Goal: Contribute content: Add original content to the website for others to see

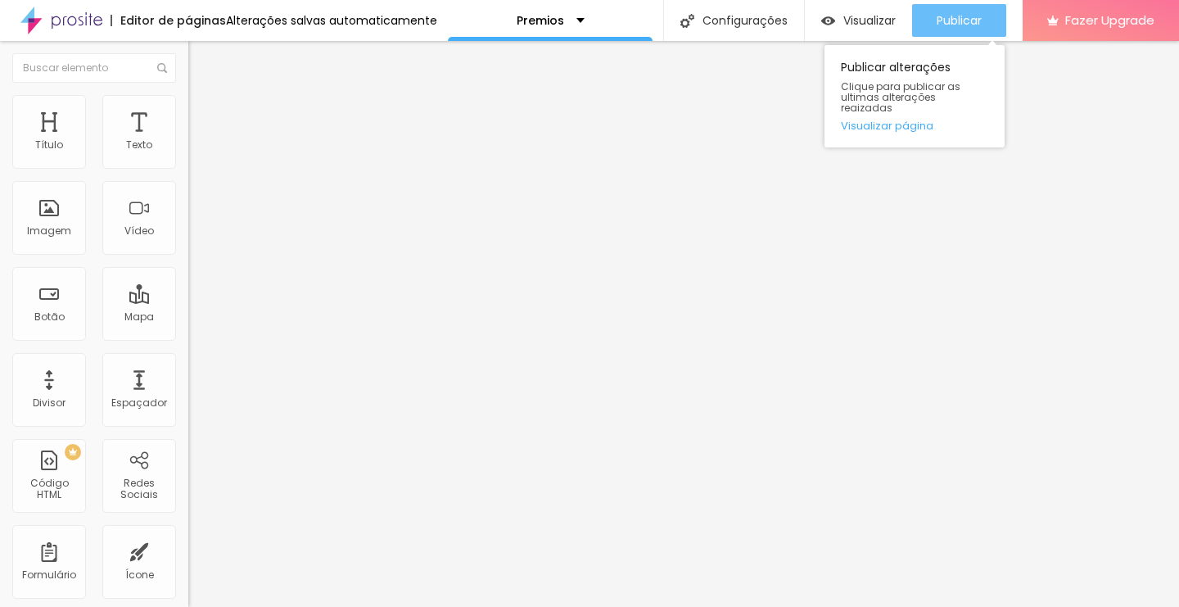
click at [938, 16] on span "Publicar" at bounding box center [959, 20] width 45 height 13
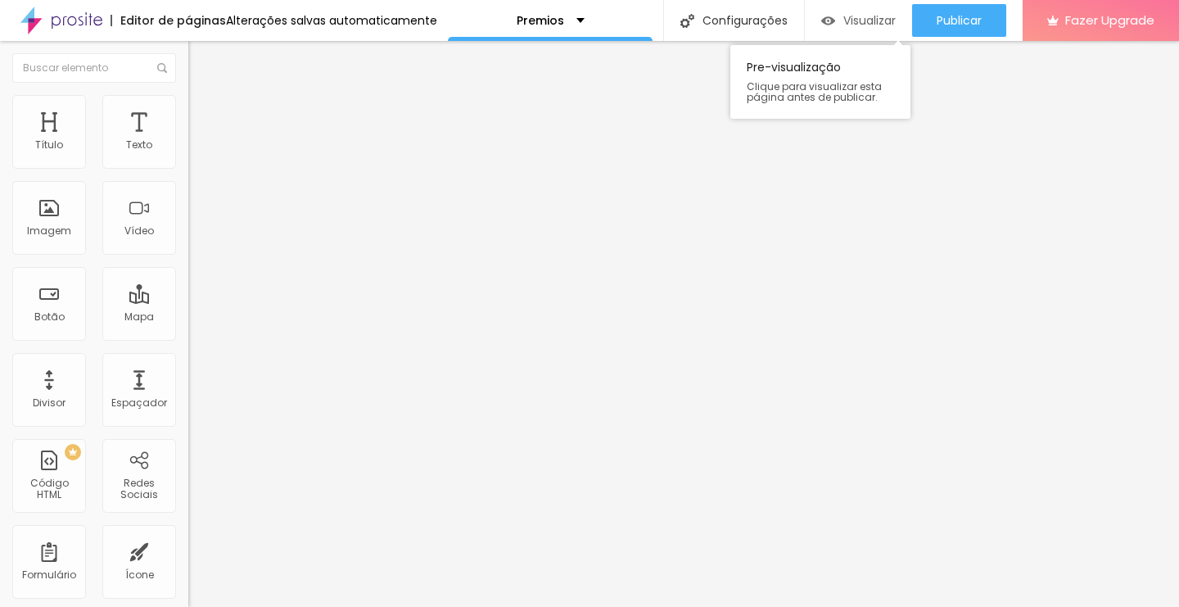
click at [831, 14] on img "button" at bounding box center [828, 21] width 14 height 14
click at [153, 129] on div "Texto" at bounding box center [139, 132] width 74 height 74
click at [195, 152] on icon "button" at bounding box center [200, 147] width 10 height 10
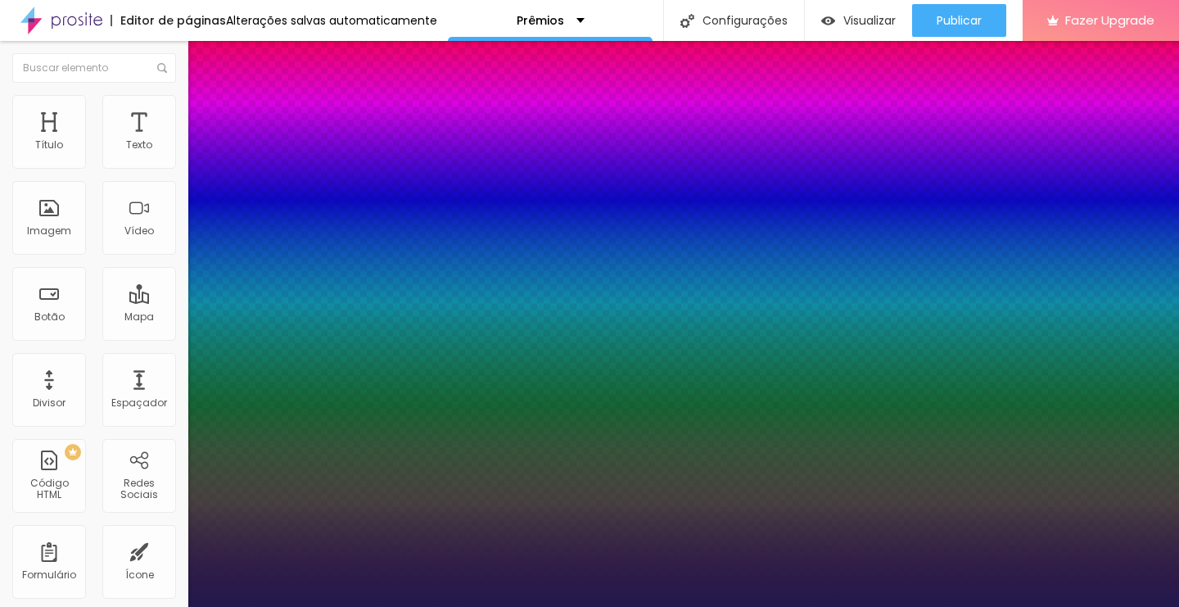
type input "1"
click at [260, 606] on p "Fonte" at bounding box center [589, 612] width 1179 height 10
click at [139, 606] on div at bounding box center [589, 607] width 1179 height 0
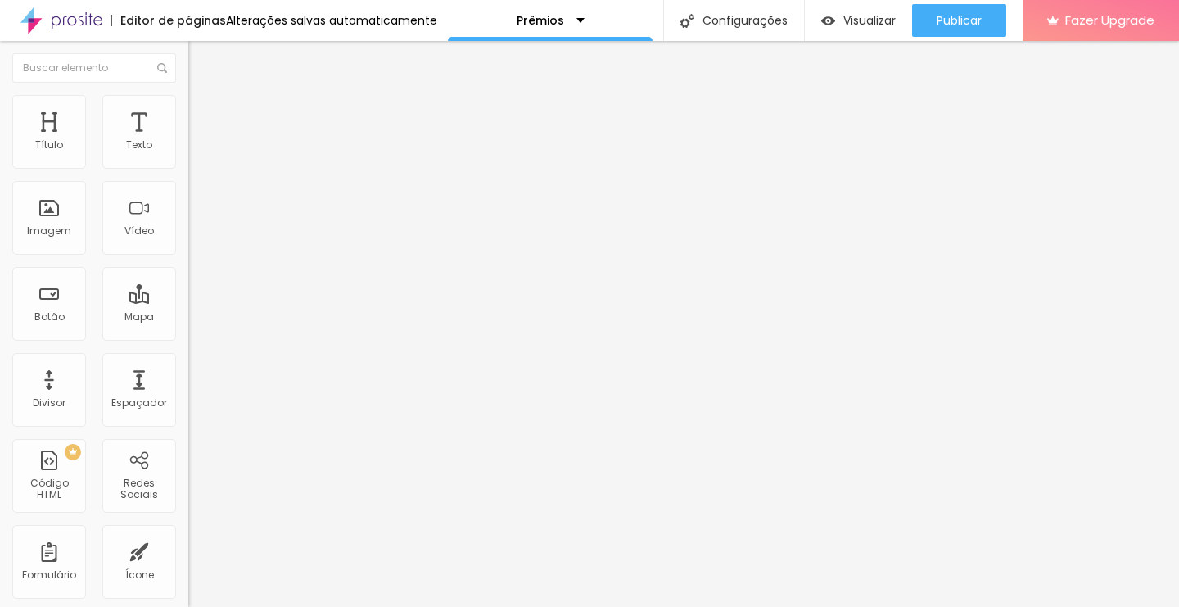
click at [188, 99] on img at bounding box center [195, 102] width 15 height 15
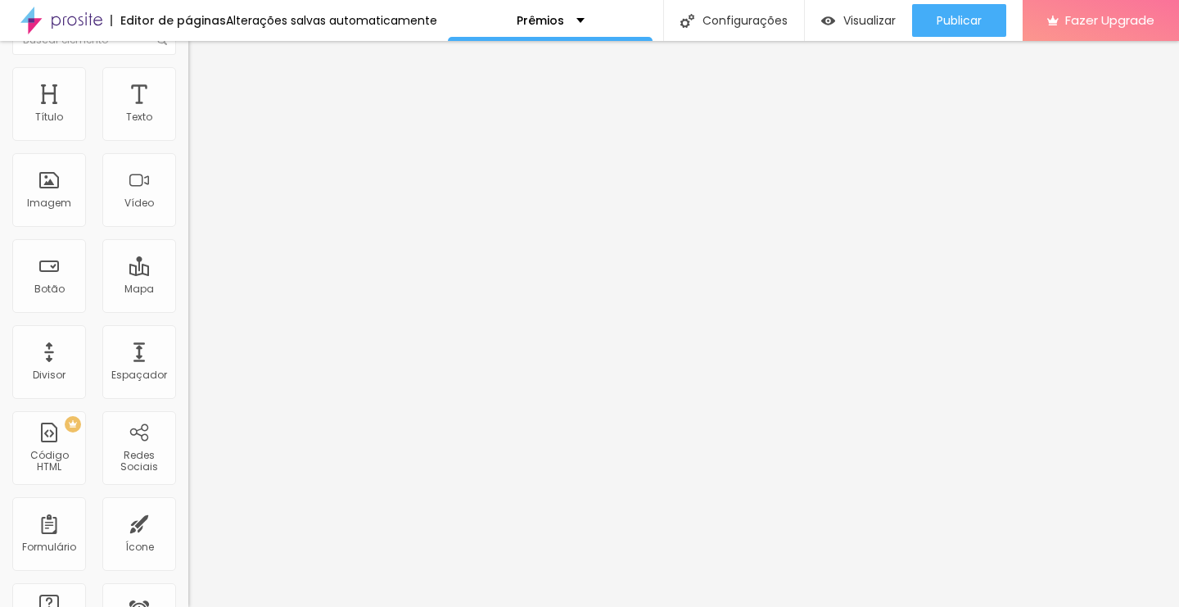
scroll to position [26, 0]
click at [188, 69] on li "Estilo" at bounding box center [282, 60] width 188 height 16
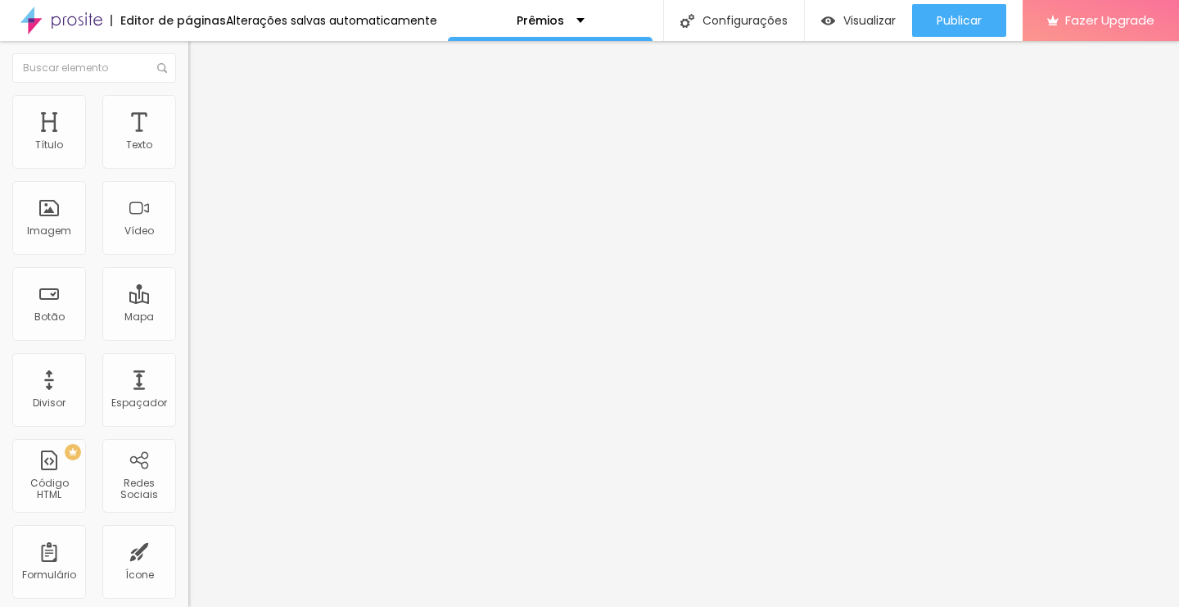
click at [188, 157] on button "button" at bounding box center [199, 148] width 23 height 17
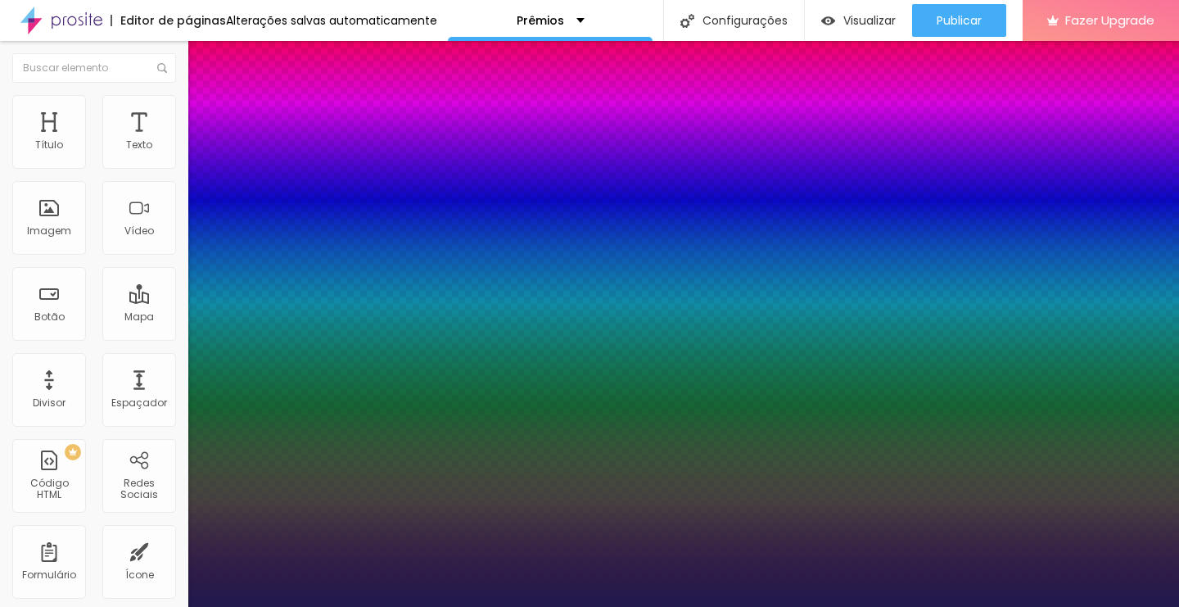
type input "1"
select select "LatoLight"
type input "1"
click at [772, 606] on div at bounding box center [589, 607] width 1179 height 0
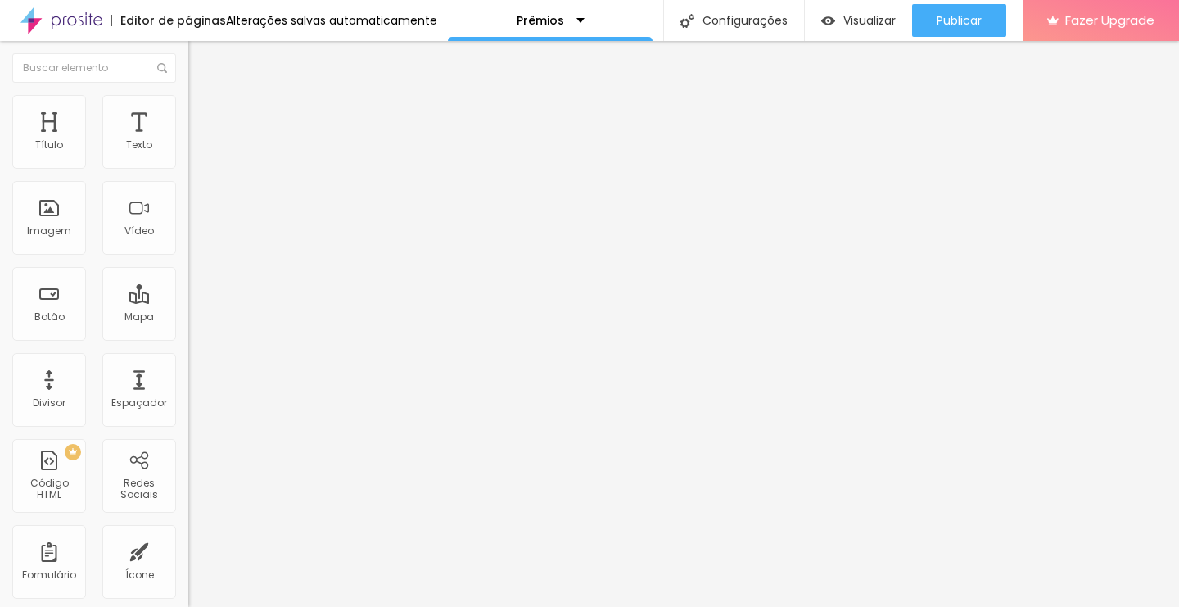
click at [197, 151] on icon "button" at bounding box center [200, 147] width 7 height 7
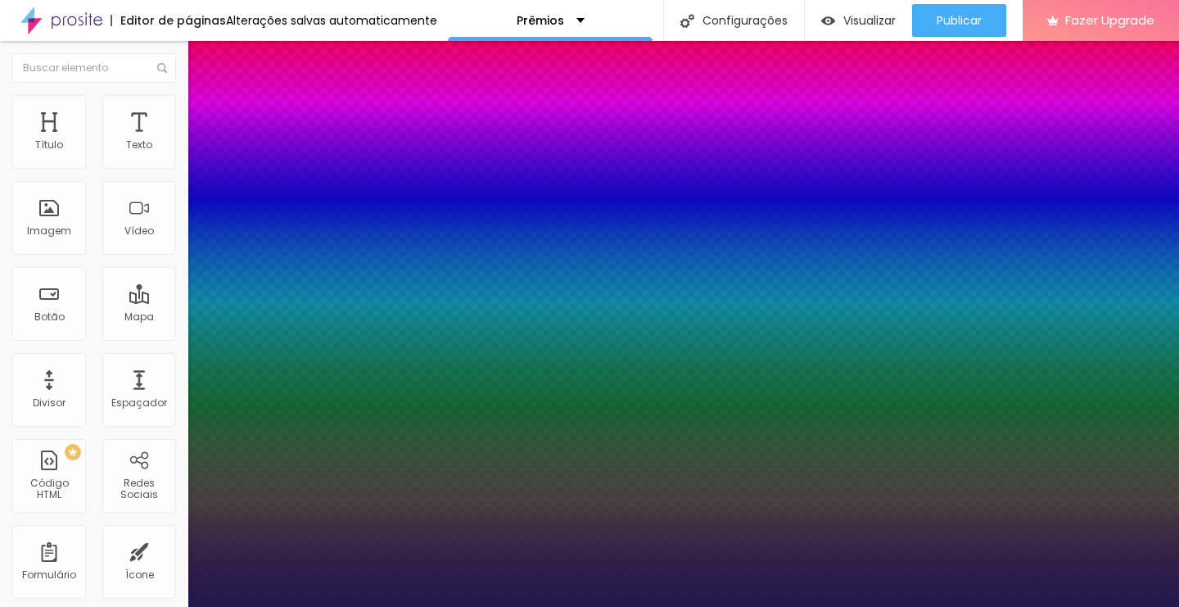
type input "1"
select select "LatoBlack"
type input "1"
select select "LatoLight"
type input "1"
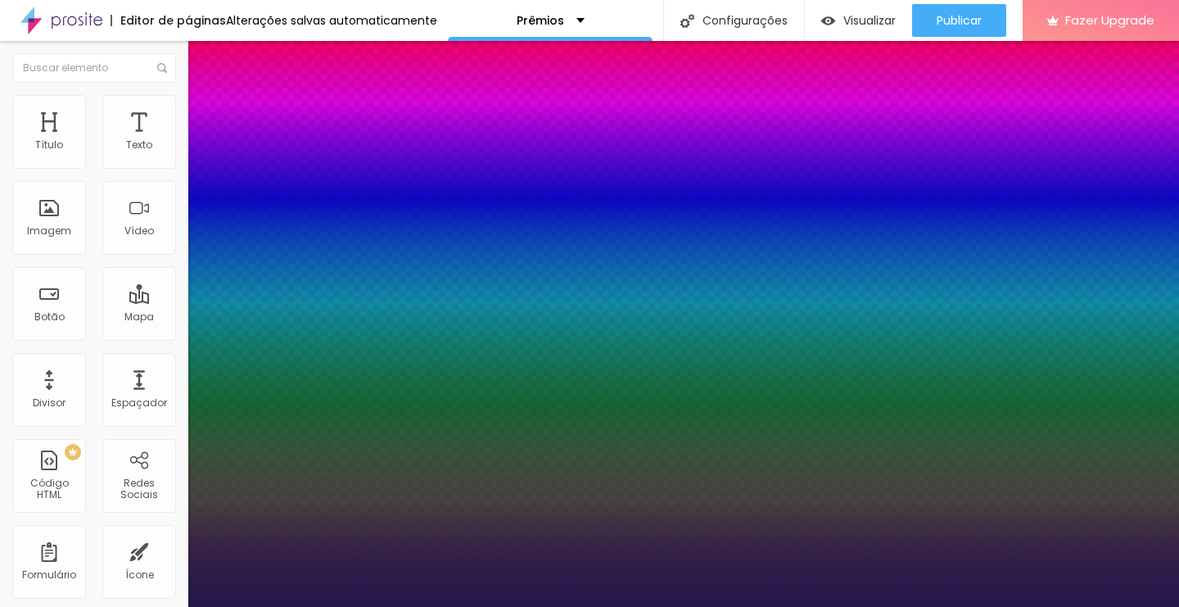
click at [816, 606] on div at bounding box center [589, 607] width 1179 height 0
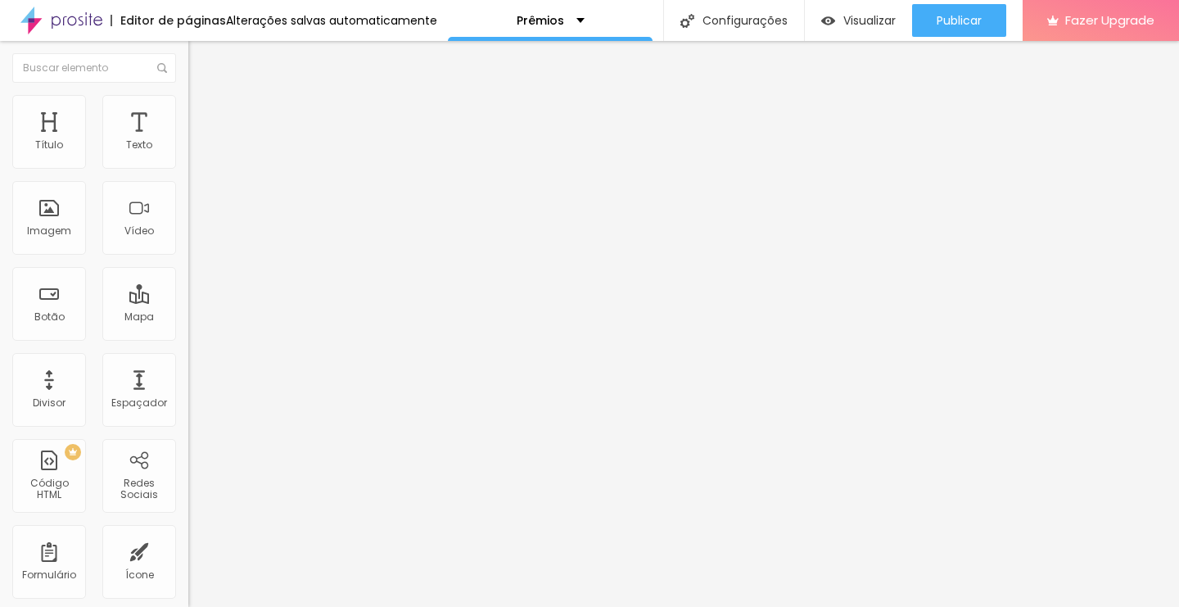
click at [188, 99] on img at bounding box center [195, 102] width 15 height 15
click at [71, 146] on div "Título" at bounding box center [49, 132] width 74 height 74
click at [202, 138] on span "Titulo 1" at bounding box center [228, 131] width 53 height 14
click at [195, 237] on icon "button" at bounding box center [200, 233] width 10 height 10
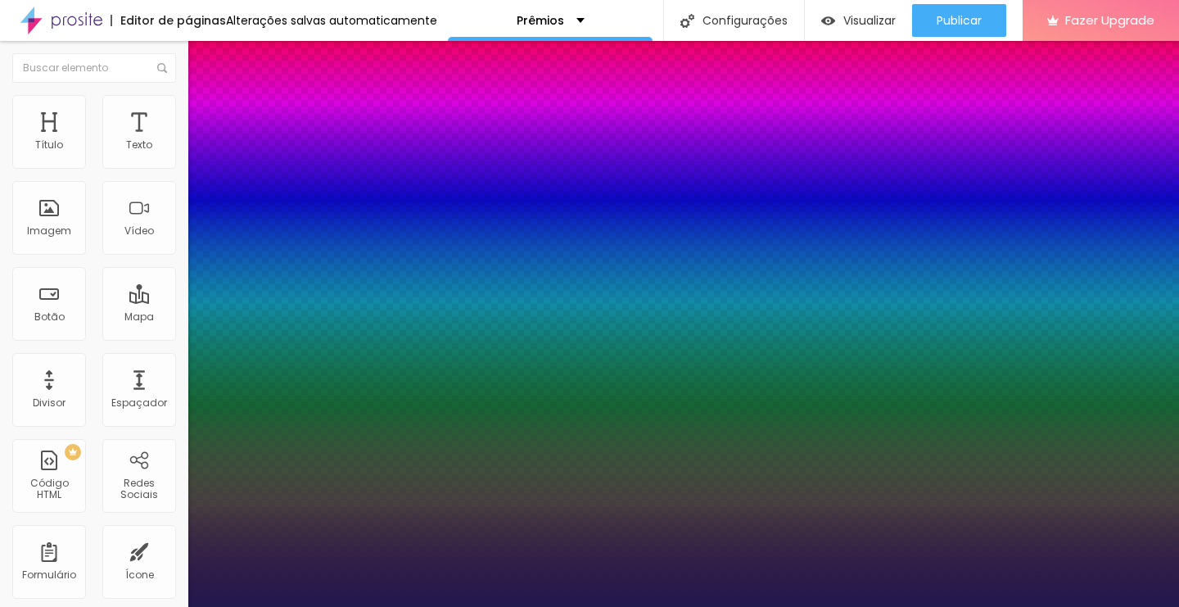
type input "1"
select select "LatoLight"
type input "1"
click at [590, 606] on div at bounding box center [589, 607] width 1179 height 0
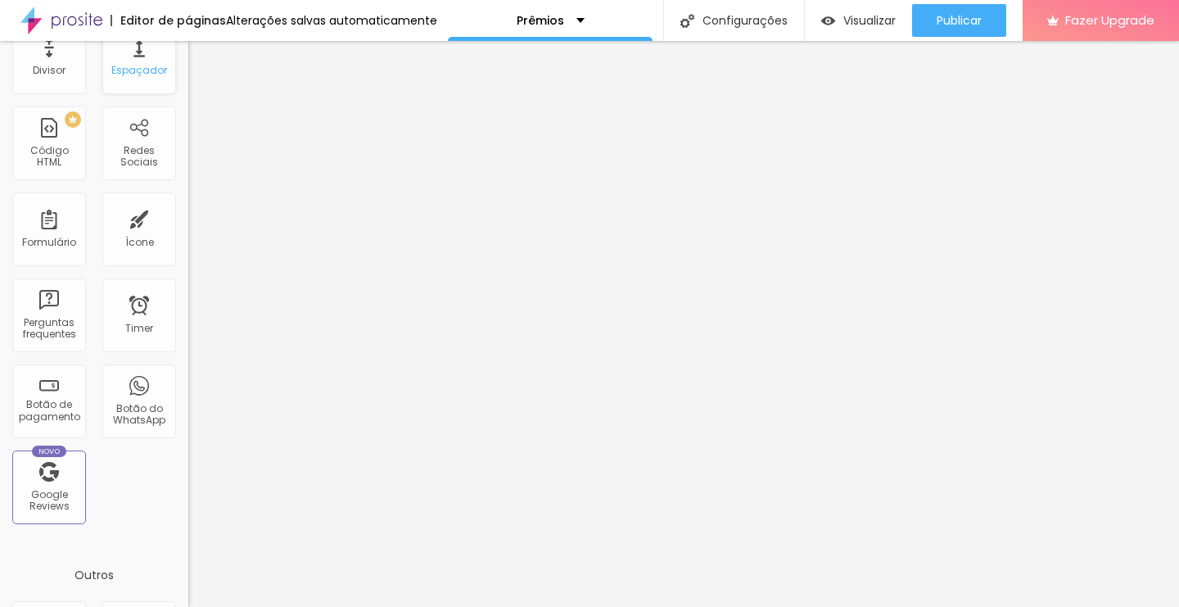
scroll to position [331, 0]
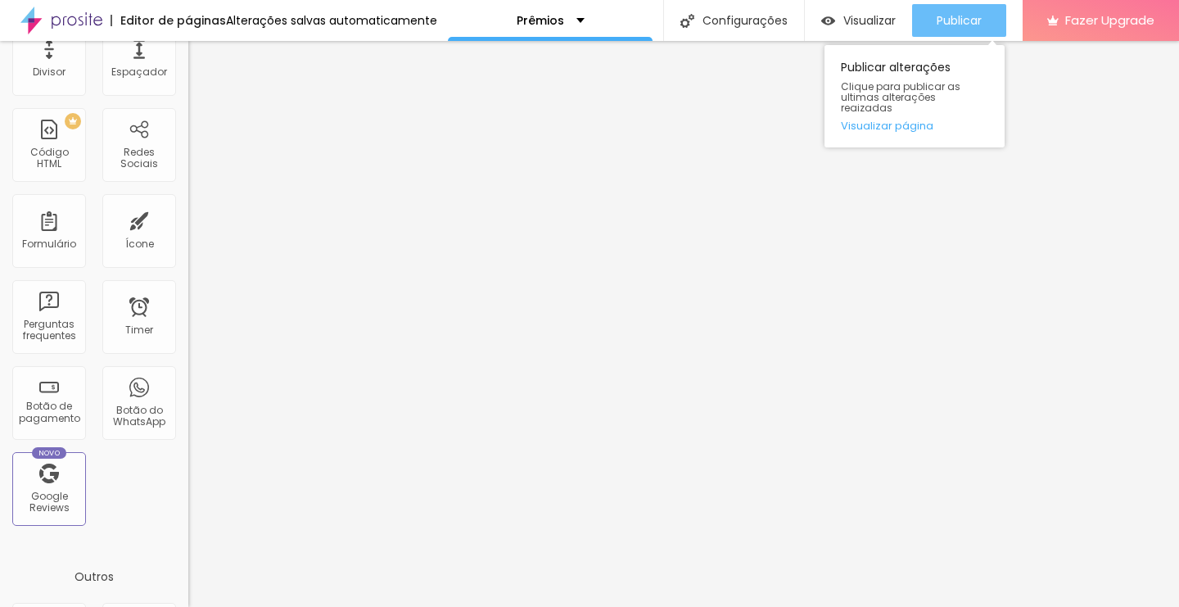
click at [981, 25] on span "Publicar" at bounding box center [959, 20] width 45 height 13
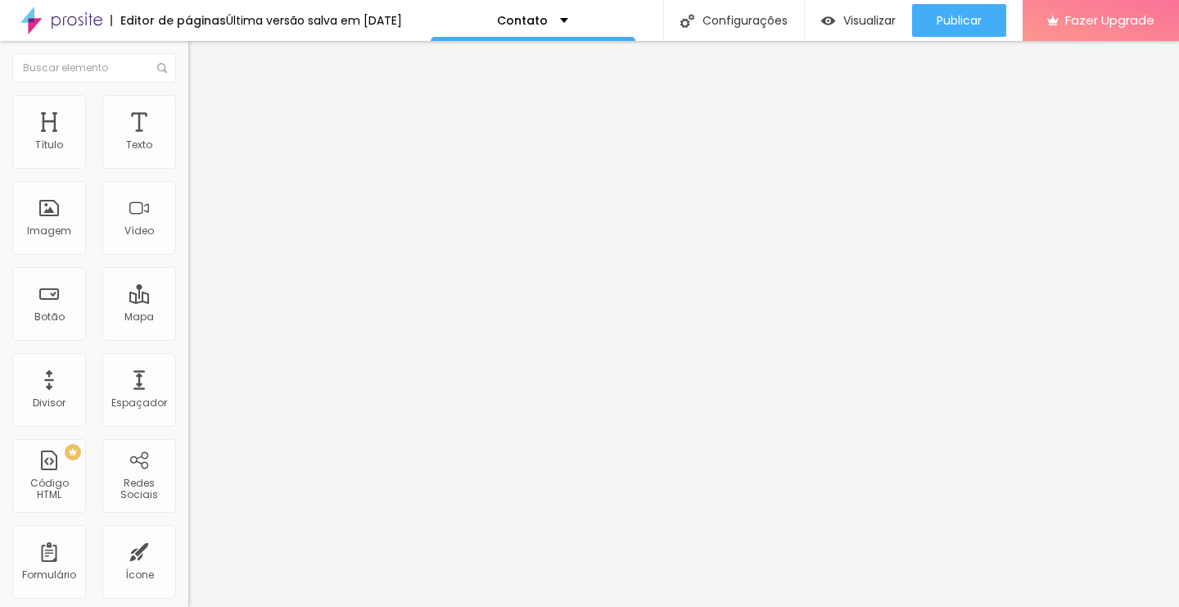
click at [203, 113] on span "Avançado" at bounding box center [230, 106] width 54 height 14
click at [188, 93] on img at bounding box center [195, 86] width 15 height 15
click at [201, 63] on img "button" at bounding box center [207, 59] width 13 height 13
click at [188, 157] on button "button" at bounding box center [199, 148] width 23 height 17
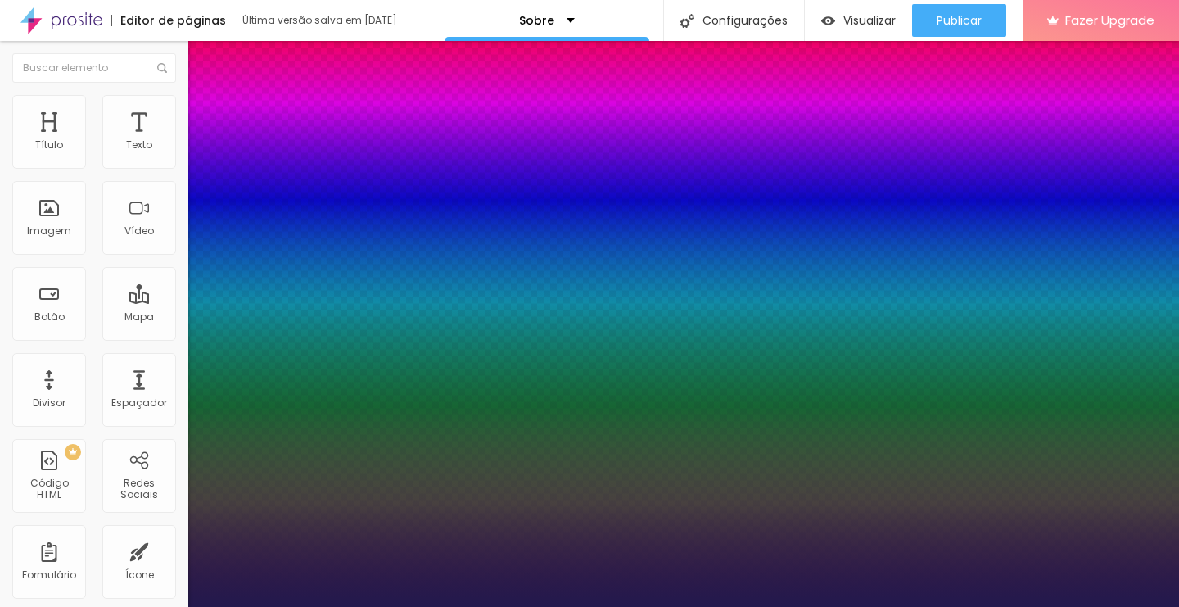
type input "1"
click at [174, 606] on div at bounding box center [589, 607] width 1179 height 0
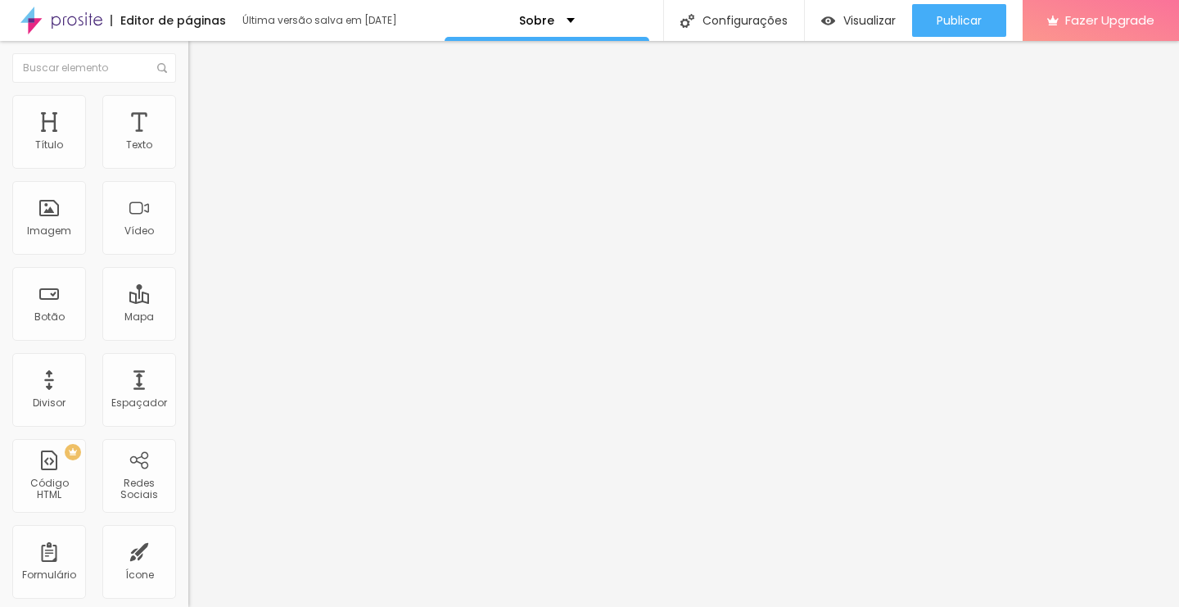
click at [195, 152] on icon "button" at bounding box center [200, 147] width 10 height 10
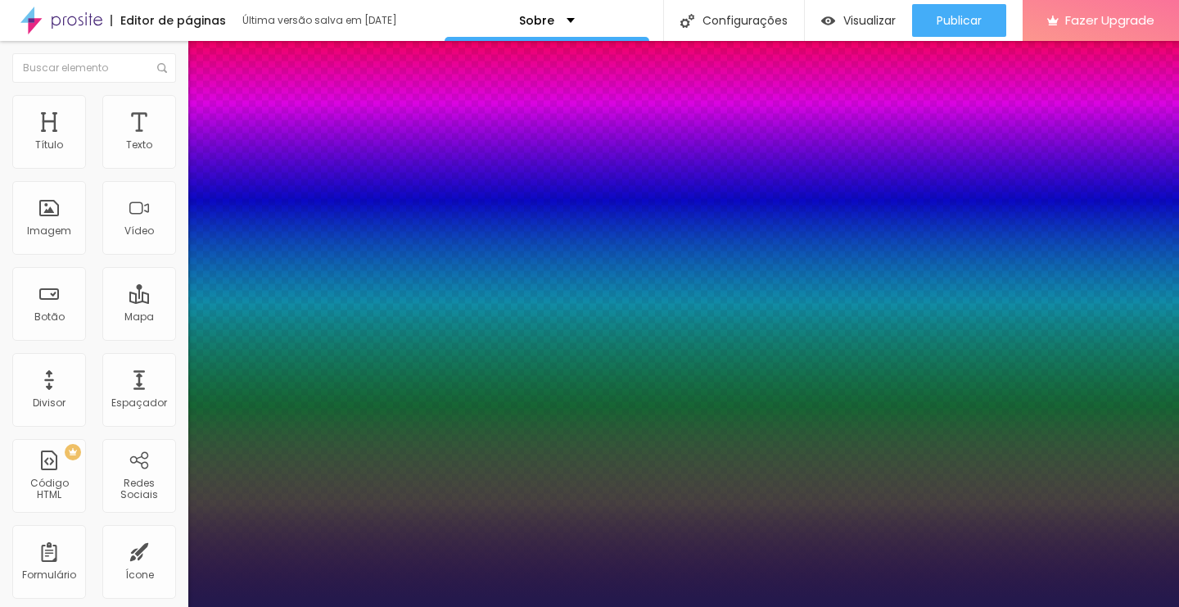
type input "1"
click at [162, 606] on div at bounding box center [589, 607] width 1179 height 0
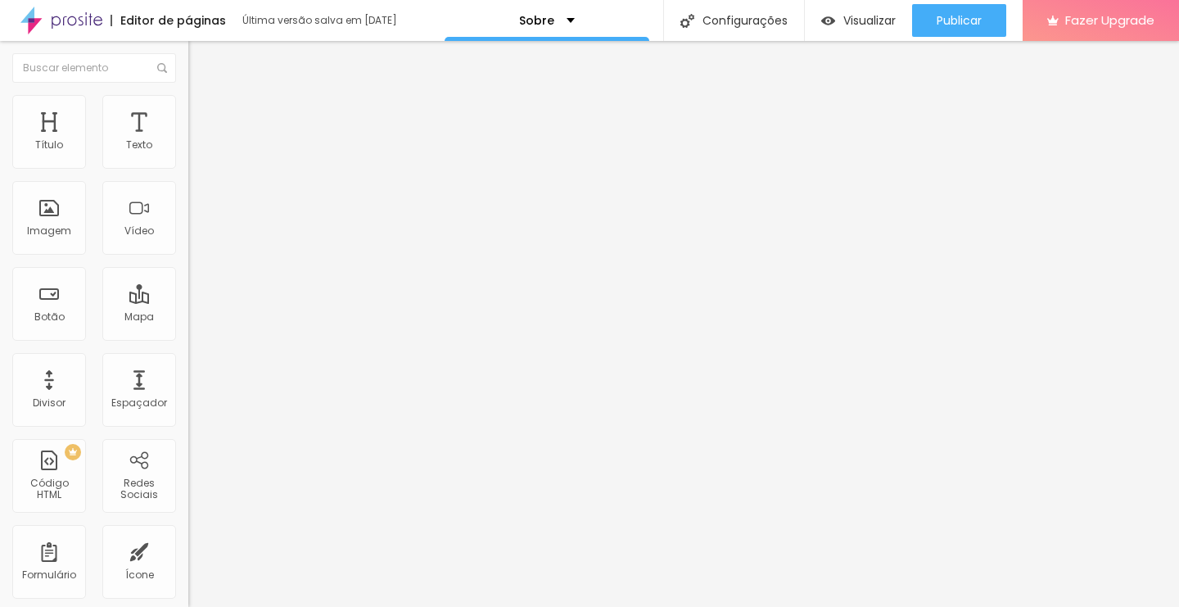
click at [188, 106] on li "Avançado" at bounding box center [282, 103] width 188 height 16
click at [188, 111] on ul "Estilo Avançado" at bounding box center [282, 95] width 188 height 33
click at [188, 157] on button "button" at bounding box center [199, 148] width 23 height 17
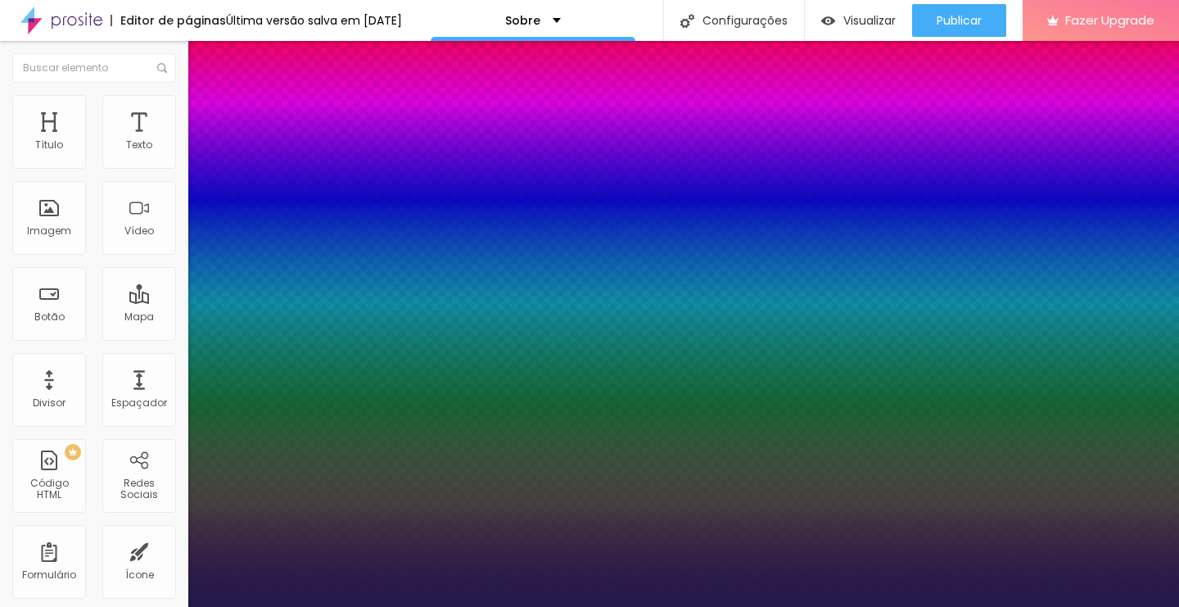
type input "1"
click at [174, 606] on div at bounding box center [589, 607] width 1179 height 0
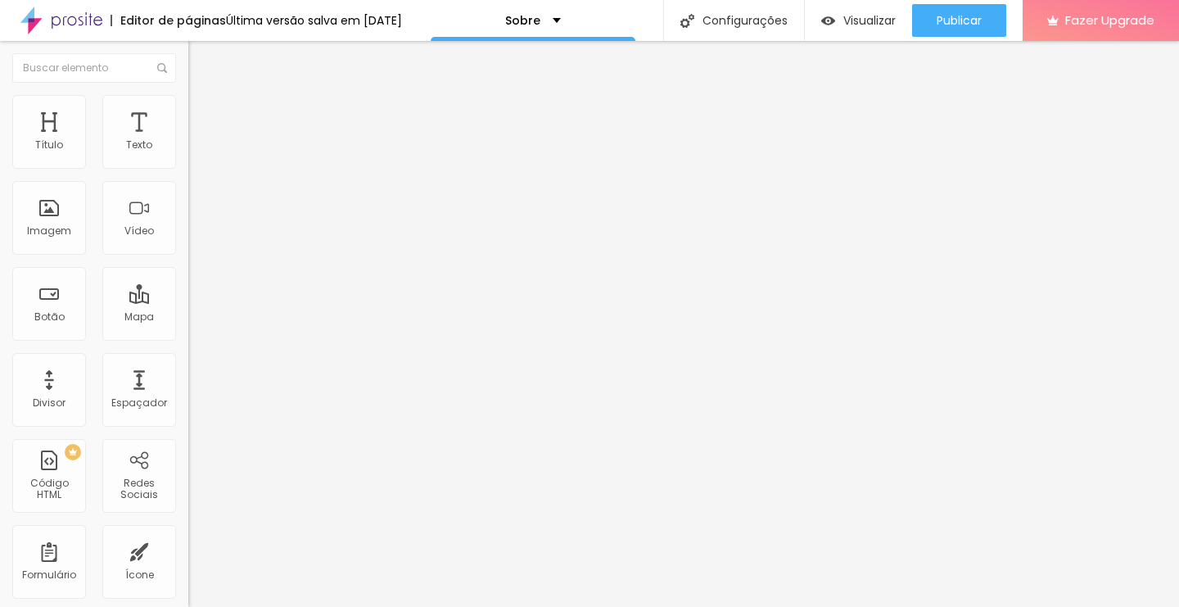
click at [188, 297] on div "Tamanho Titulo 1 H1 Titulo 2 H2 Titulo 3 H3 Titulo 4 H4 Titulo 5 H5 Titulo 6 H6…" at bounding box center [282, 204] width 188 height 186
click at [195, 237] on icon "button" at bounding box center [200, 233] width 10 height 10
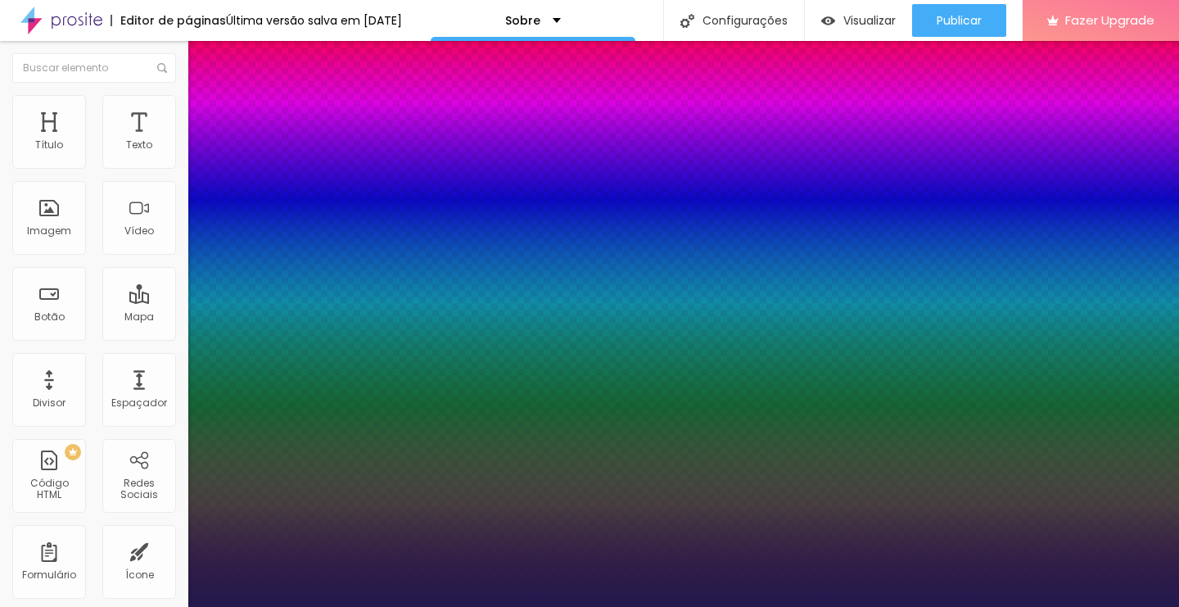
type input "1"
click at [168, 606] on div at bounding box center [589, 607] width 1179 height 0
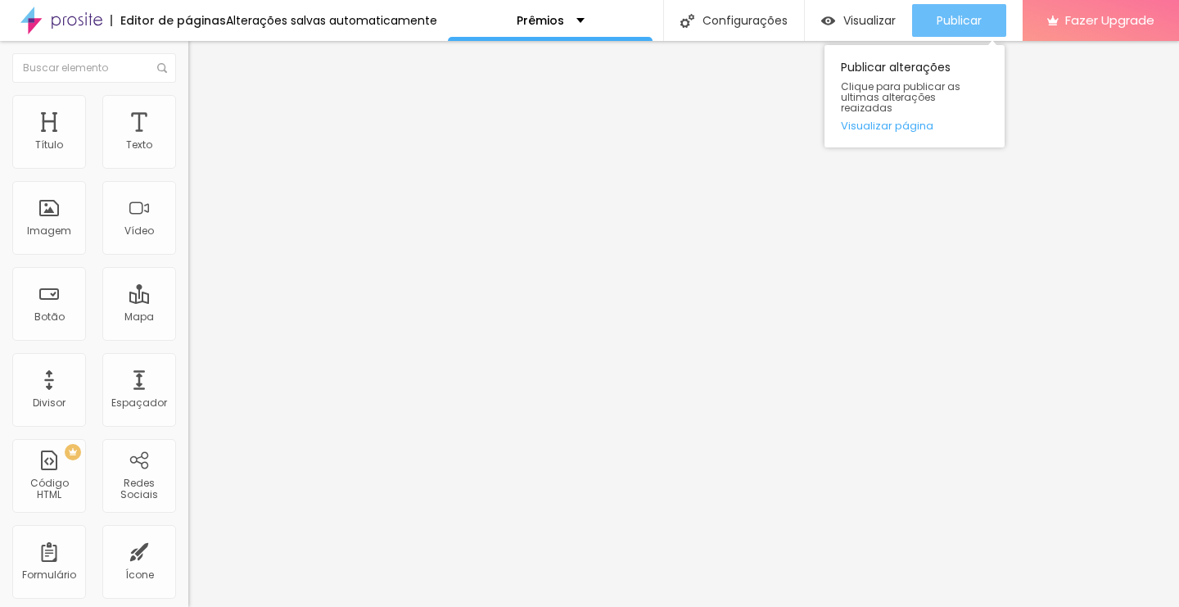
click at [929, 27] on button "Publicar" at bounding box center [959, 20] width 94 height 33
